Goal: Task Accomplishment & Management: Manage account settings

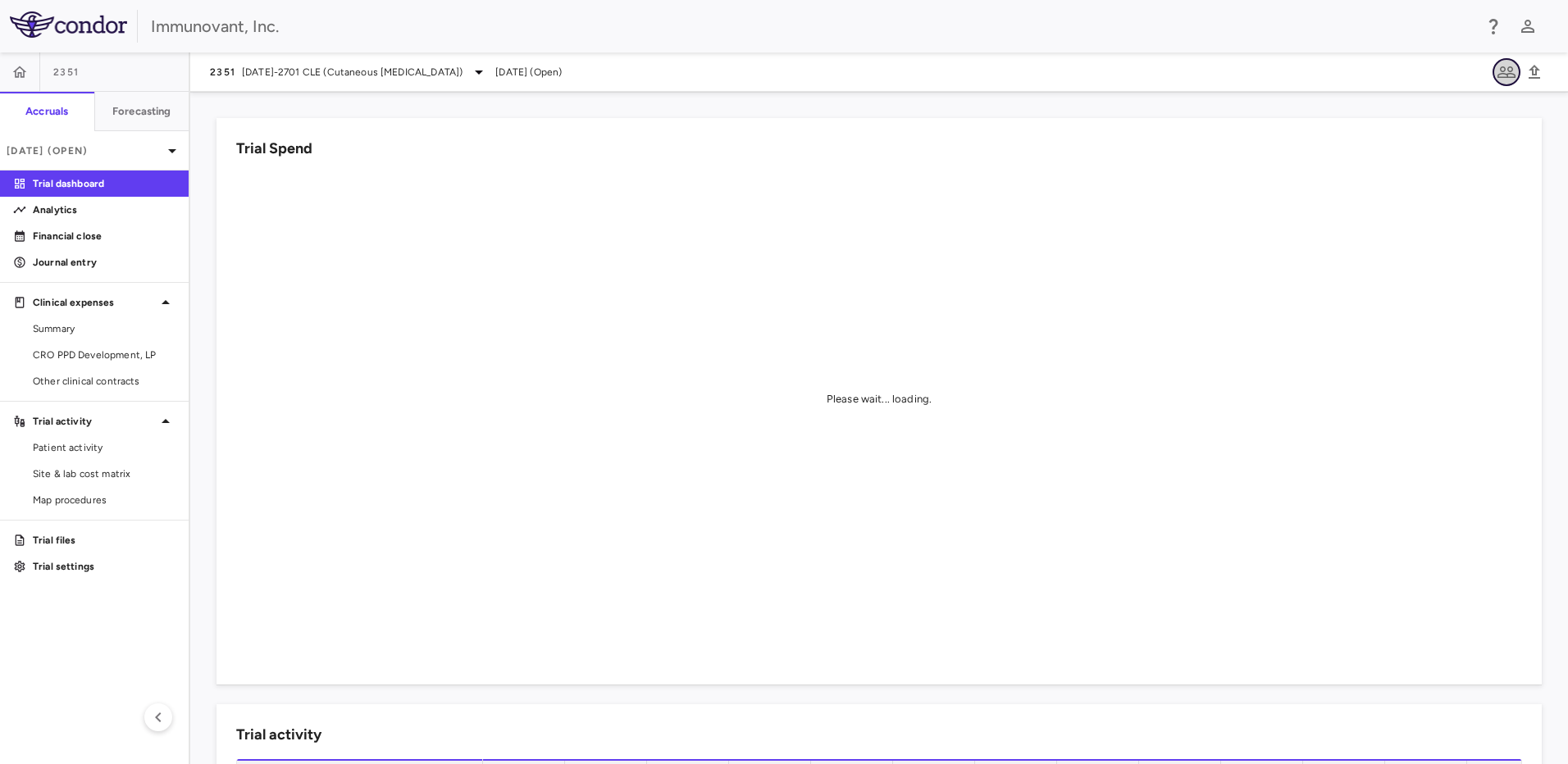
click at [1509, 78] on icon "button" at bounding box center [1506, 72] width 20 height 20
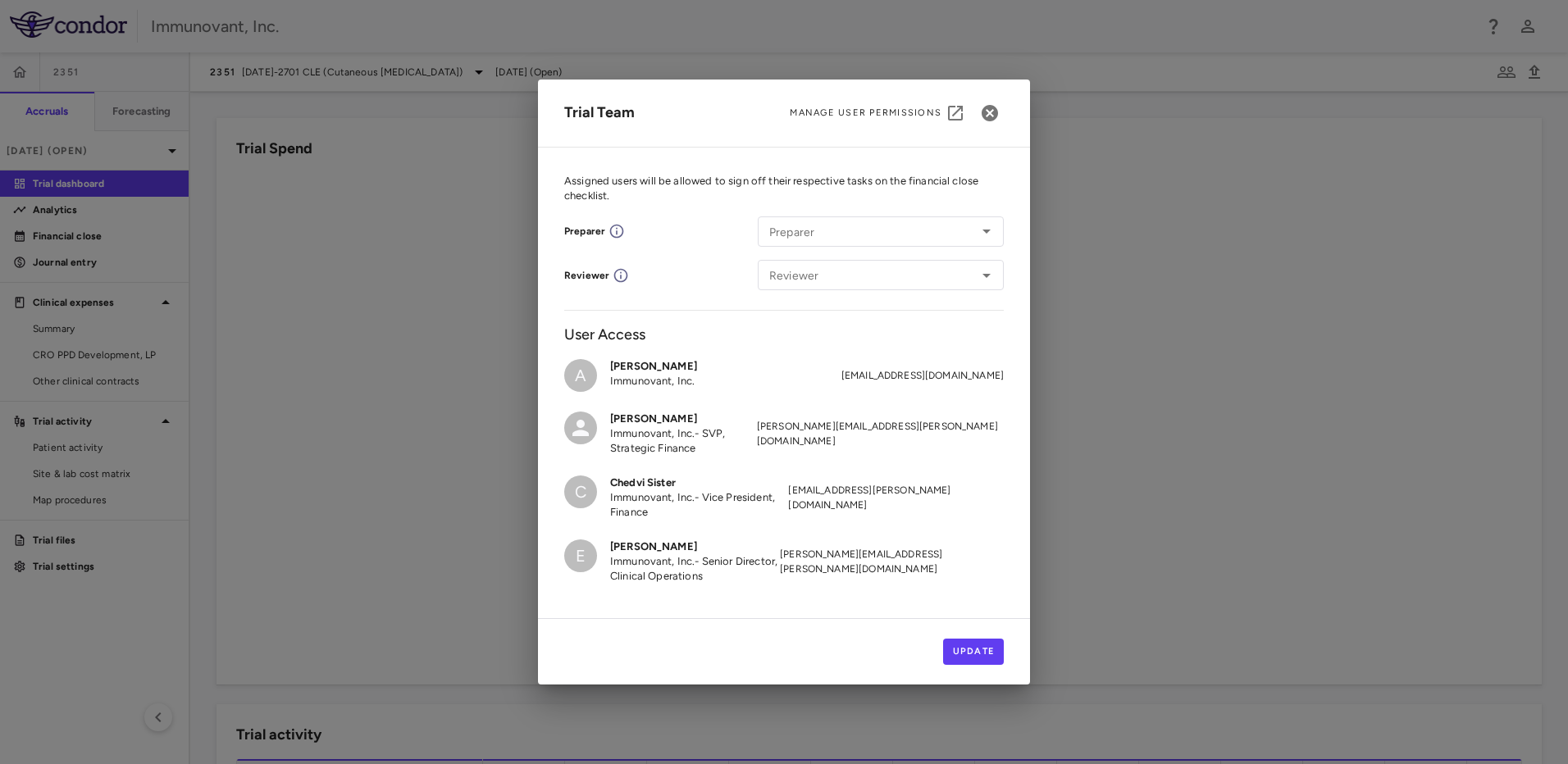
click at [926, 106] on span "Manage User Permissions" at bounding box center [866, 112] width 152 height 13
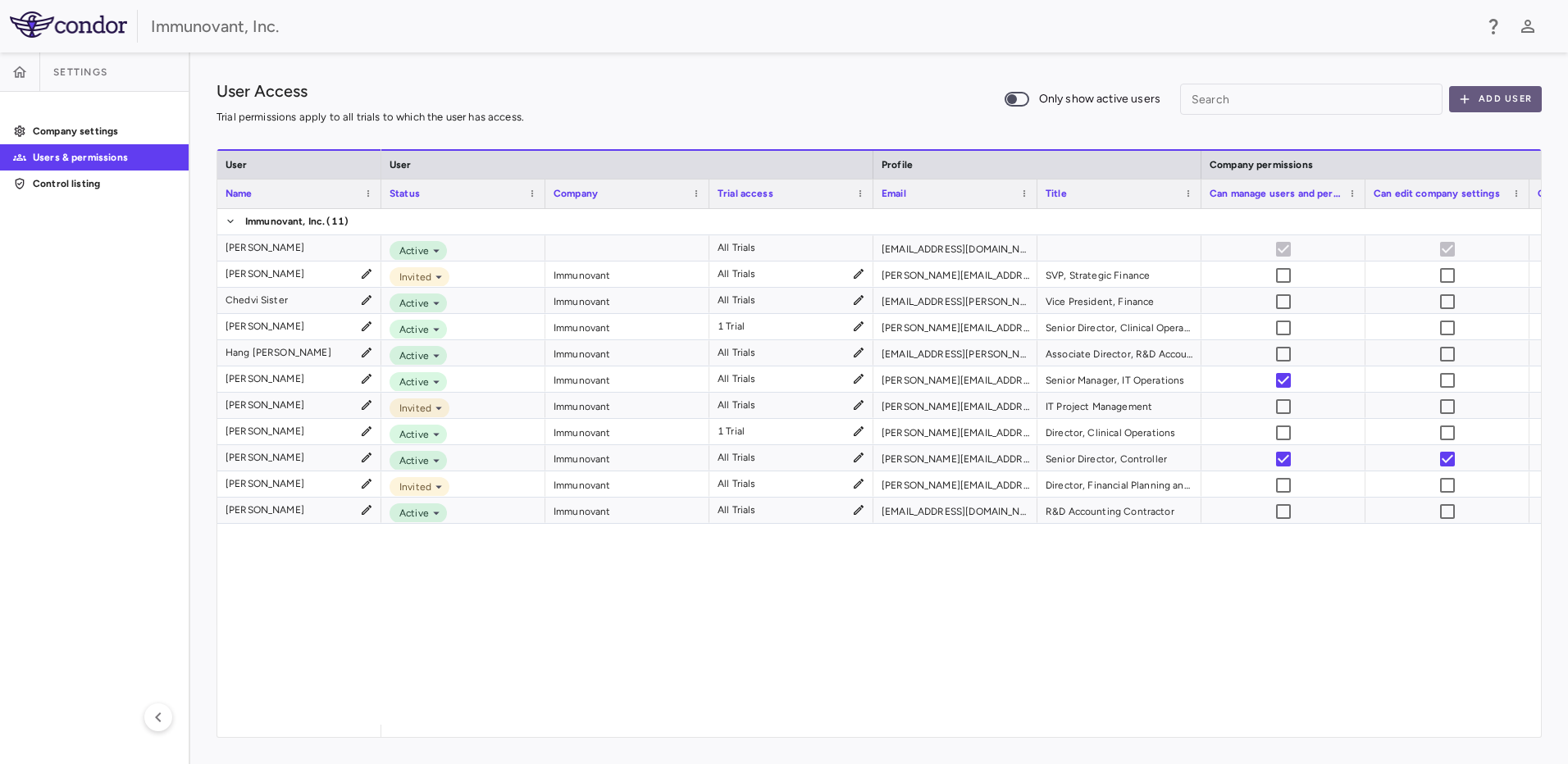
click at [1482, 108] on button "Add User" at bounding box center [1495, 99] width 93 height 26
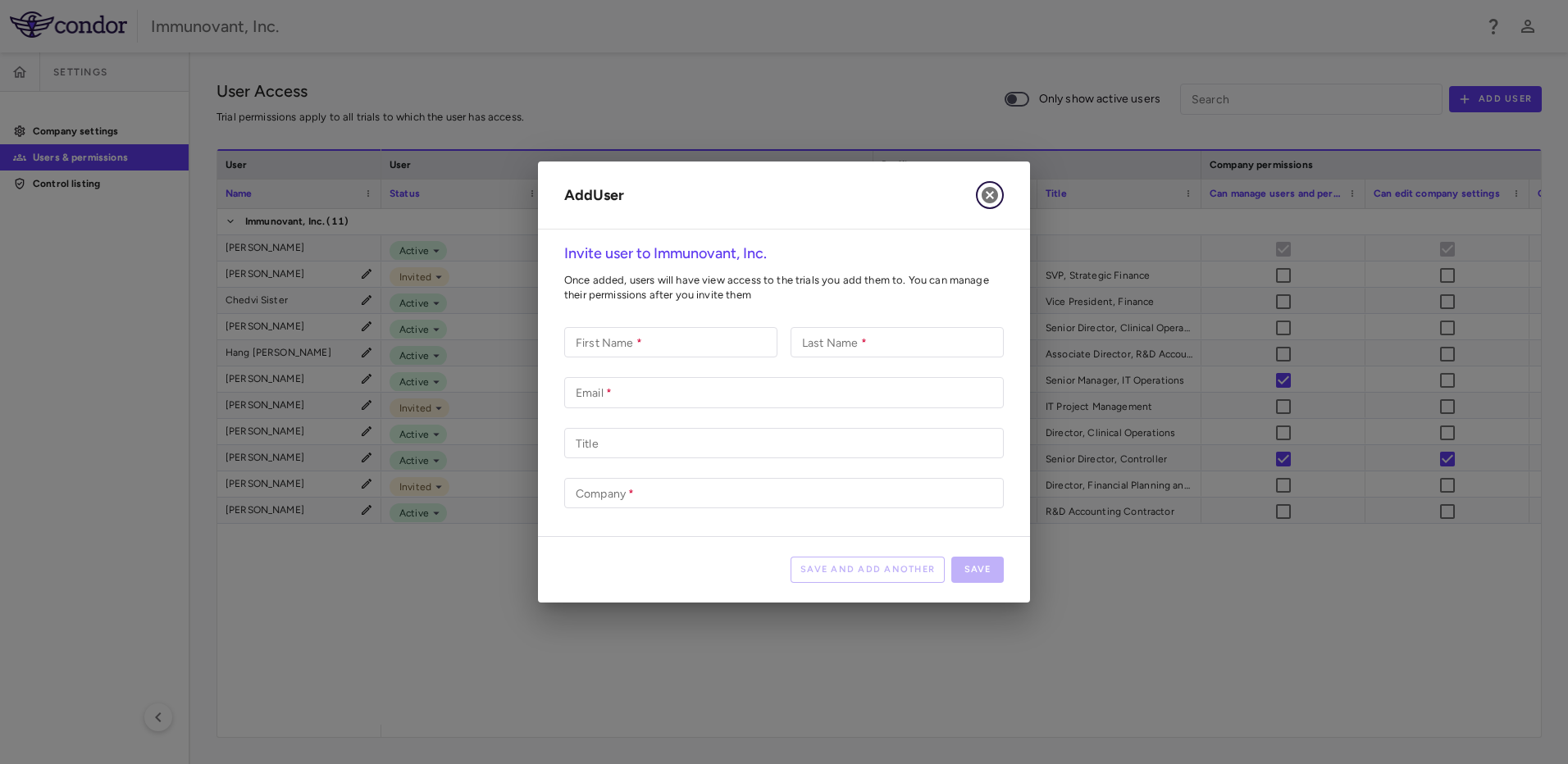
click at [984, 197] on icon "button" at bounding box center [989, 194] width 16 height 16
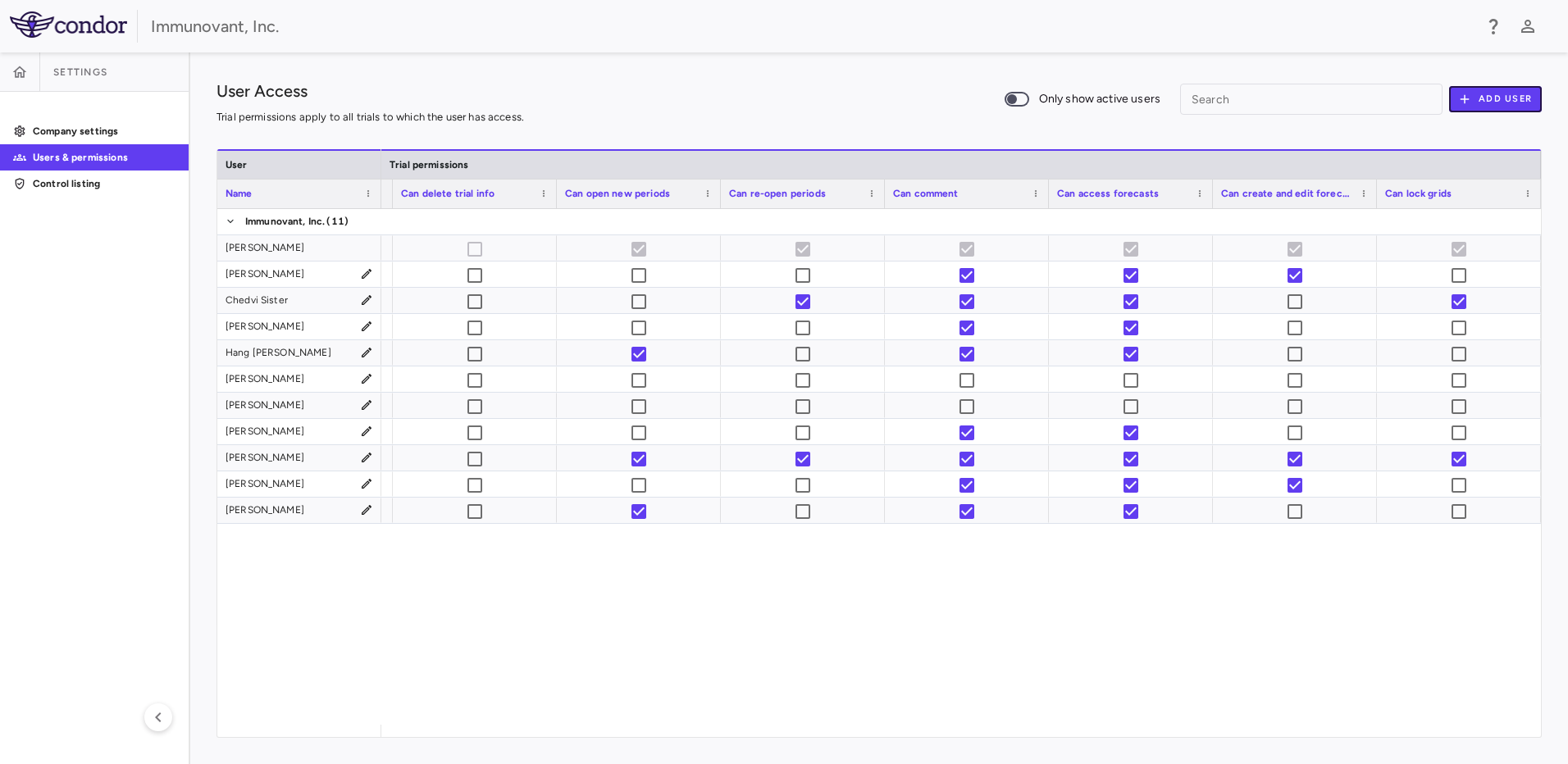
scroll to position [0, 580]
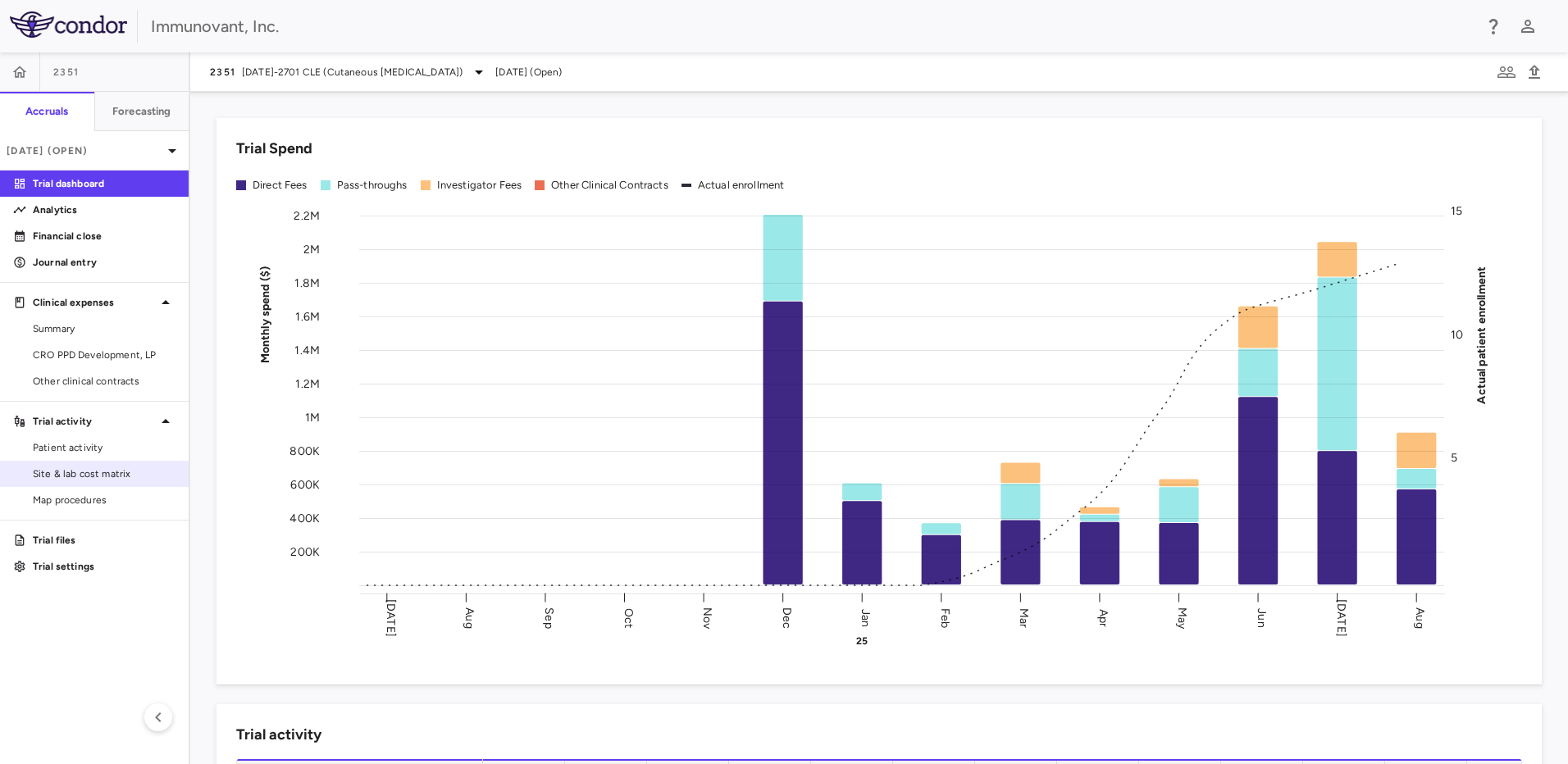
click at [78, 479] on span "Site & lab cost matrix" at bounding box center [103, 473] width 142 height 14
